Goal: Information Seeking & Learning: Learn about a topic

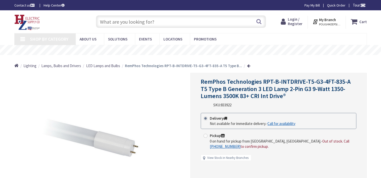
type input "[STREET_ADDRESS]"
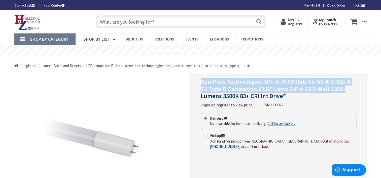
drag, startPoint x: 209, startPoint y: 84, endPoint x: 351, endPoint y: 86, distance: 142.6
click at [351, 86] on div "RemPhos Technologies RPT-B-INTDRIVE-T5-G3-4FT-835-A T5 Type B Generation 3 LED …" at bounding box center [278, 146] width 176 height 146
click at [254, 88] on span "RemPhos Technologies RPT-B-INTDRIVE-T5-G3-4FT-835-A T5 Type B Generation 3 LED …" at bounding box center [276, 89] width 150 height 22
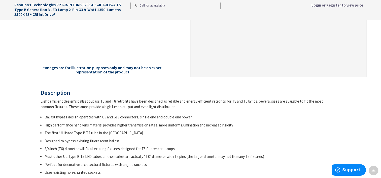
scroll to position [151, 0]
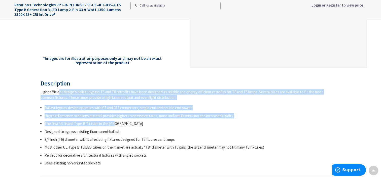
drag, startPoint x: 41, startPoint y: 91, endPoint x: 250, endPoint y: 123, distance: 211.6
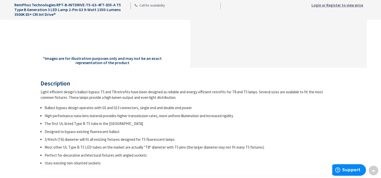
click at [84, 130] on li "Designed to bypass existing fluorescent ballast" at bounding box center [191, 131] width 292 height 5
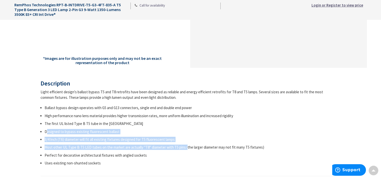
drag, startPoint x: 47, startPoint y: 131, endPoint x: 186, endPoint y: 150, distance: 139.5
click at [186, 150] on ul "Ballast bypass design operates with G5 and G13 connectors, single end and doubl…" at bounding box center [189, 135] width 296 height 61
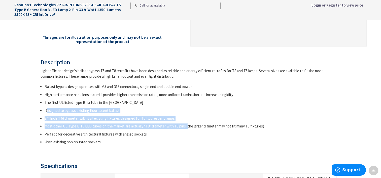
scroll to position [227, 0]
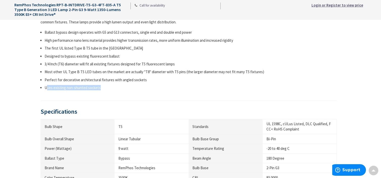
drag, startPoint x: 48, startPoint y: 89, endPoint x: 110, endPoint y: 89, distance: 62.0
click at [110, 89] on li "Uses existing non-shunted sockets" at bounding box center [191, 87] width 292 height 5
drag, startPoint x: 58, startPoint y: 78, endPoint x: 154, endPoint y: 84, distance: 95.9
click at [154, 84] on ul "Ballast bypass design operates with G5 and G13 connectors, single end and doubl…" at bounding box center [189, 60] width 296 height 61
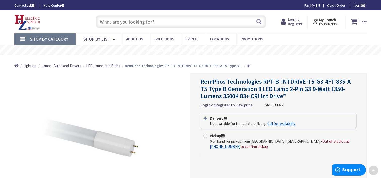
scroll to position [0, 0]
